Goal: Task Accomplishment & Management: Manage account settings

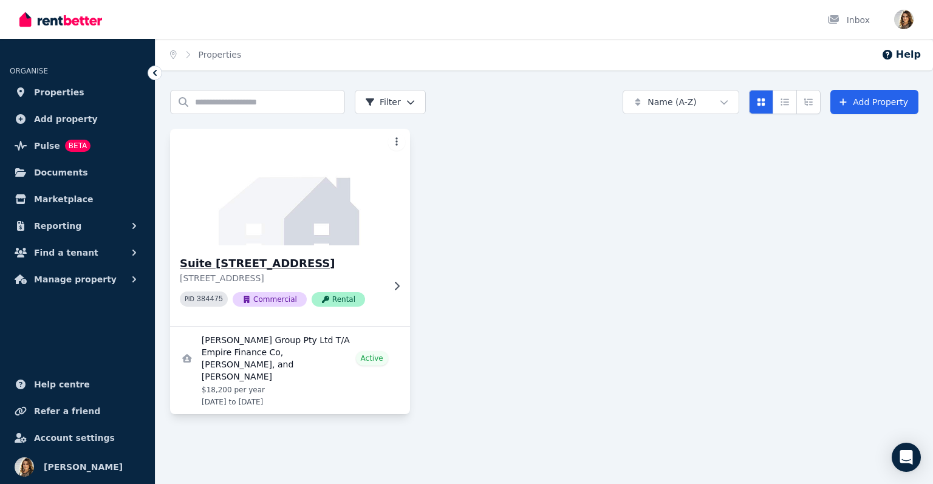
click at [341, 272] on h3 "Suite [STREET_ADDRESS]" at bounding box center [282, 263] width 204 height 17
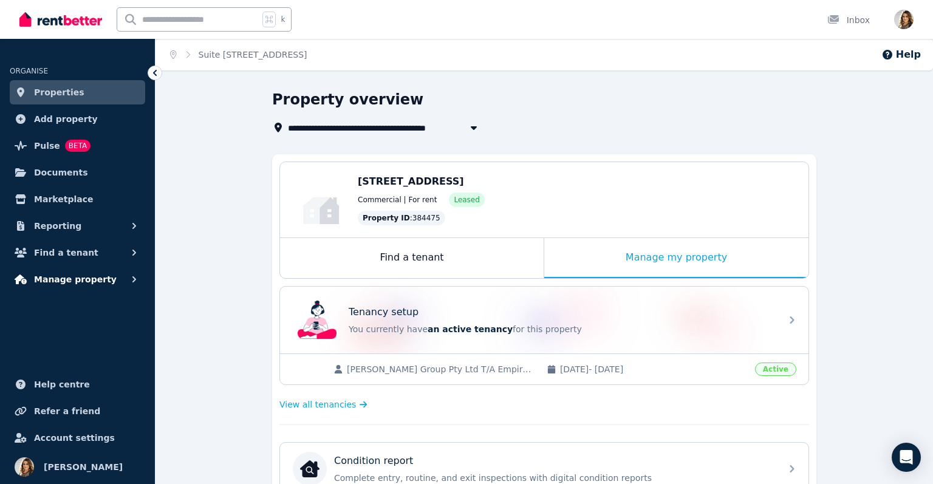
click at [101, 287] on button "Manage property" at bounding box center [77, 279] width 135 height 24
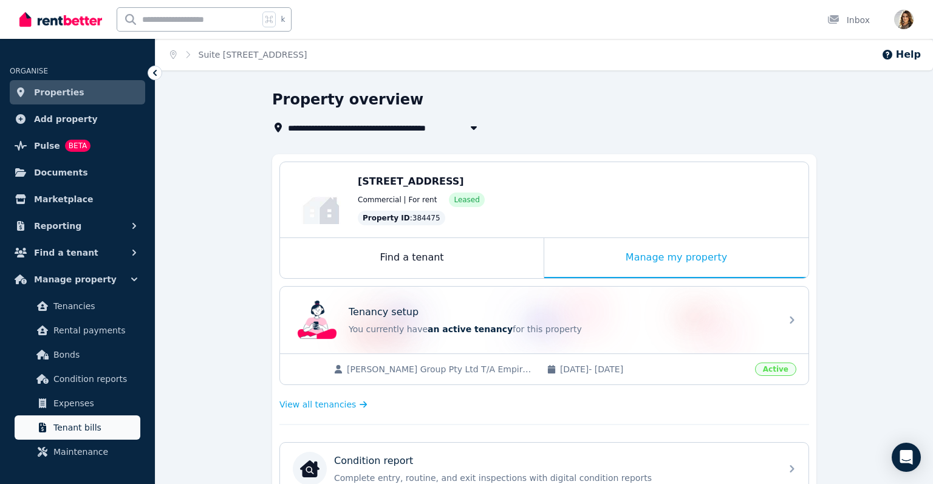
click at [85, 422] on span "Tenant bills" at bounding box center [94, 427] width 82 height 15
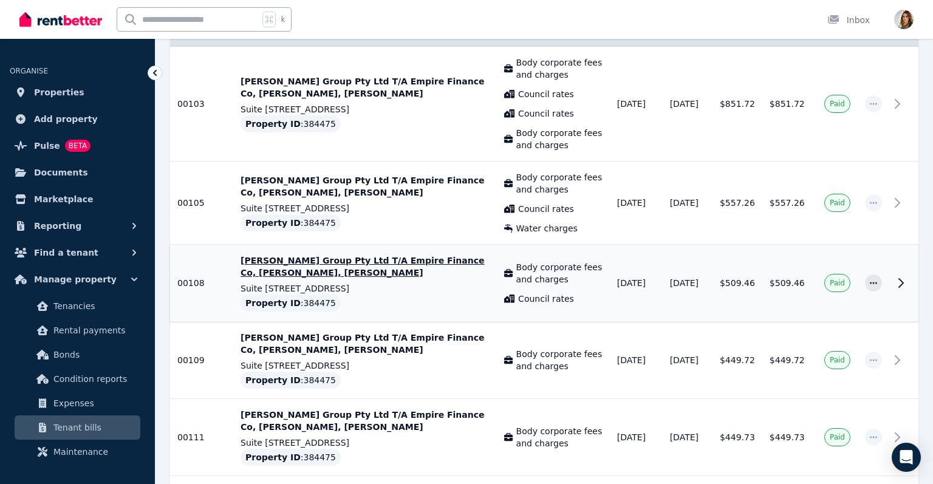
scroll to position [388, 0]
